Goal: Check status: Check status

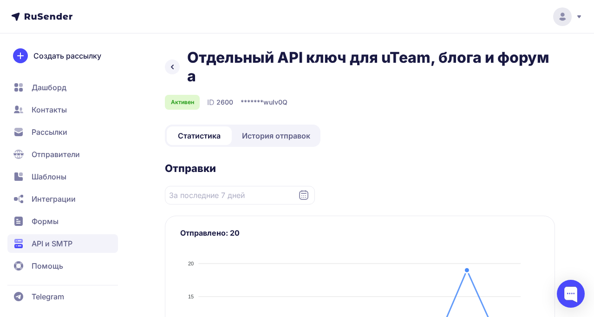
click at [280, 138] on span "История отправок" at bounding box center [276, 135] width 68 height 11
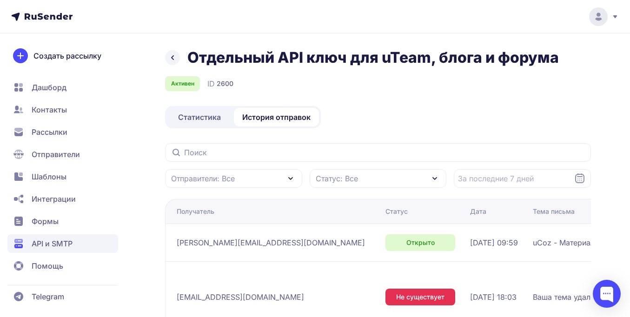
click at [213, 118] on span "Статистика" at bounding box center [199, 117] width 43 height 11
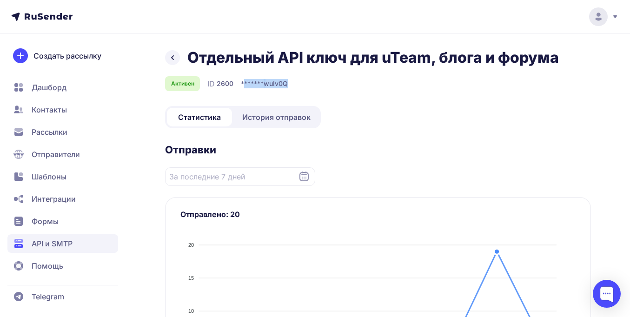
drag, startPoint x: 243, startPoint y: 82, endPoint x: 296, endPoint y: 82, distance: 53.9
click at [296, 82] on div "Активен ID 2600 ******* wuIv0Q" at bounding box center [378, 83] width 426 height 15
click at [279, 82] on span "wuIv0Q" at bounding box center [276, 83] width 24 height 9
click at [48, 84] on span "Дашборд" at bounding box center [49, 87] width 35 height 11
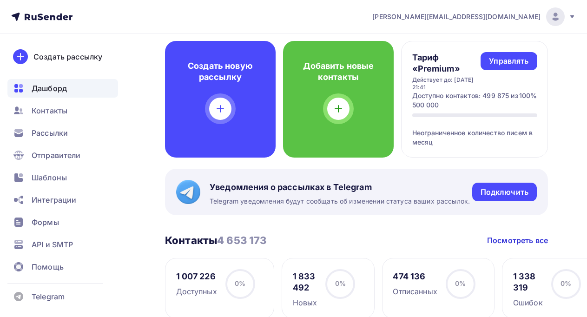
scroll to position [46, 0]
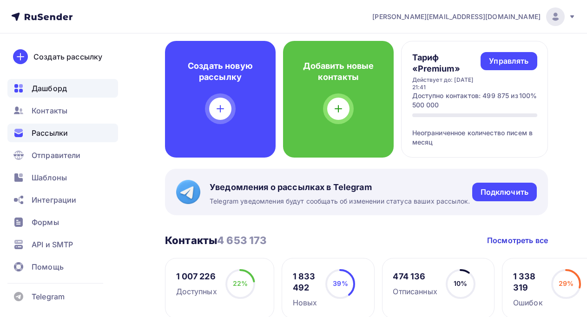
click at [50, 131] on span "Рассылки" at bounding box center [50, 132] width 36 height 11
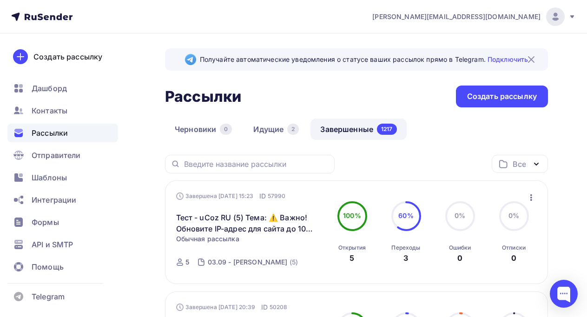
scroll to position [115, 0]
